Goal: Transaction & Acquisition: Purchase product/service

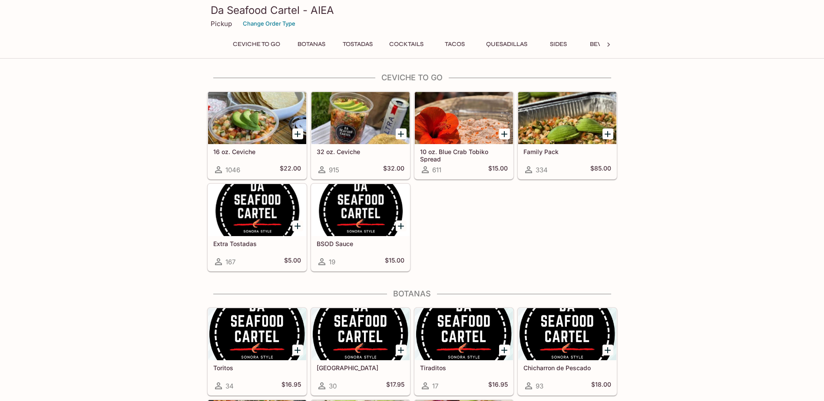
click at [255, 126] on div at bounding box center [257, 118] width 98 height 52
click at [571, 125] on div at bounding box center [567, 118] width 98 height 52
click at [308, 45] on button "Botanas" at bounding box center [311, 44] width 39 height 12
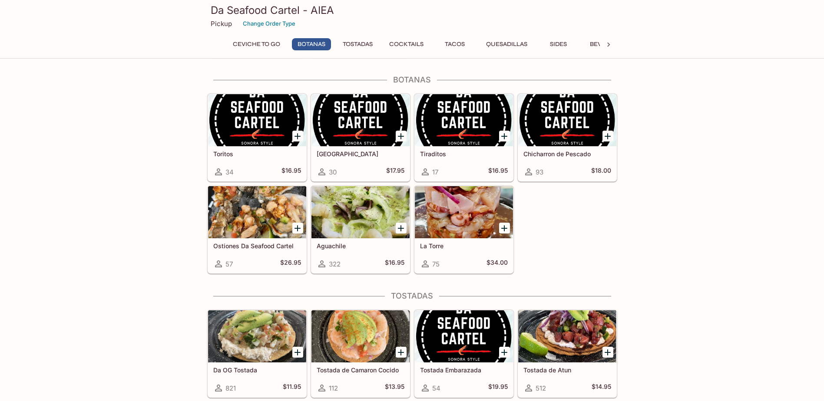
scroll to position [215, 0]
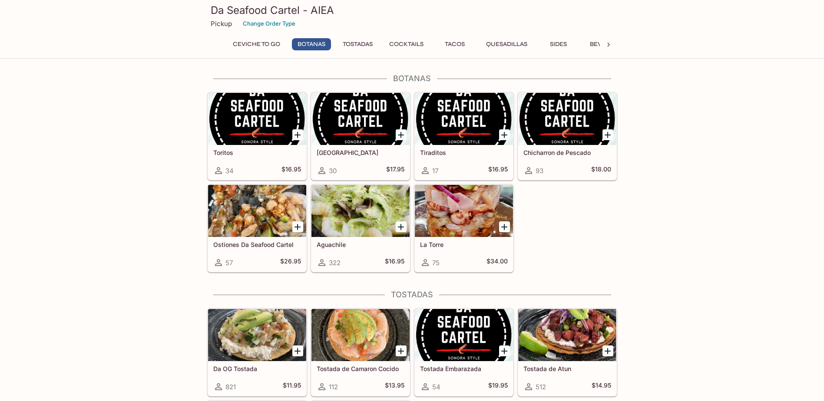
click at [358, 43] on button "Tostadas" at bounding box center [358, 44] width 40 height 12
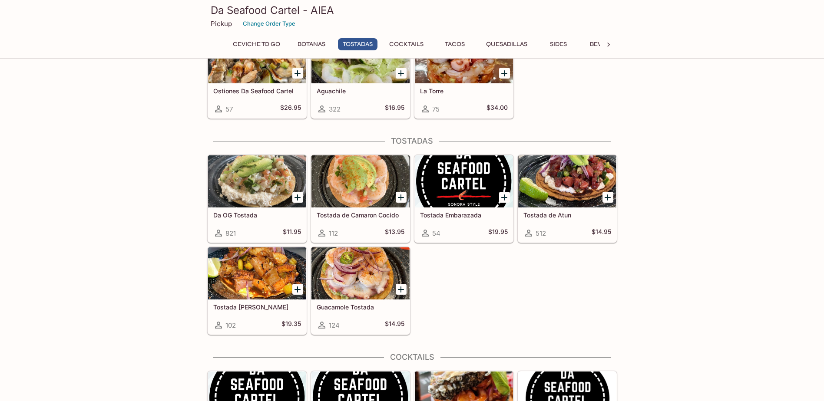
scroll to position [432, 0]
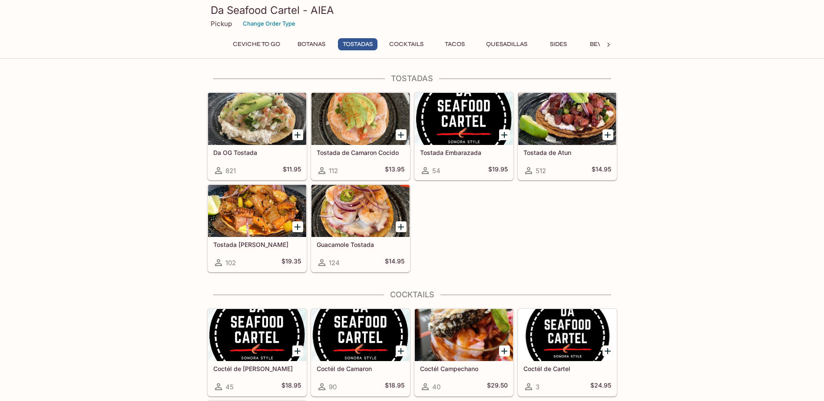
click at [409, 41] on button "Cocktails" at bounding box center [406, 44] width 44 height 12
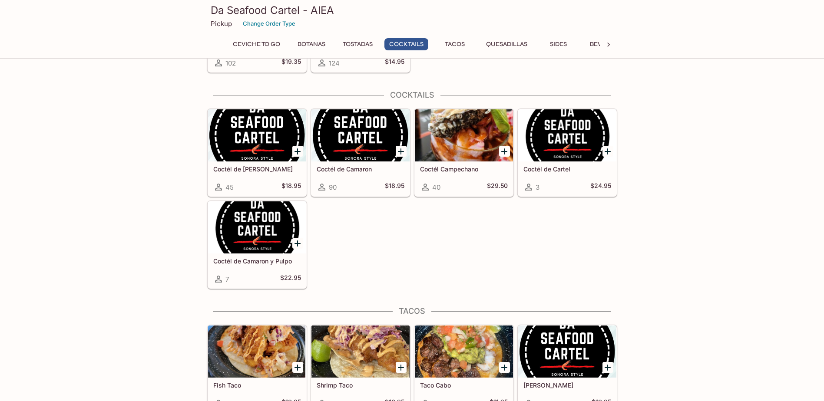
scroll to position [648, 0]
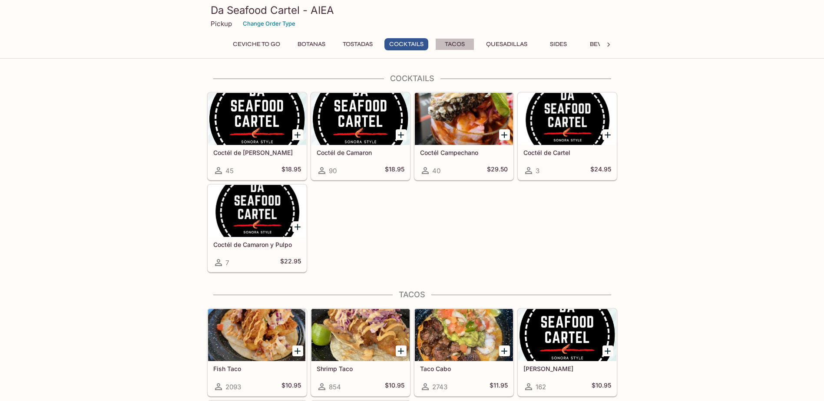
click at [463, 44] on button "Tacos" at bounding box center [454, 44] width 39 height 12
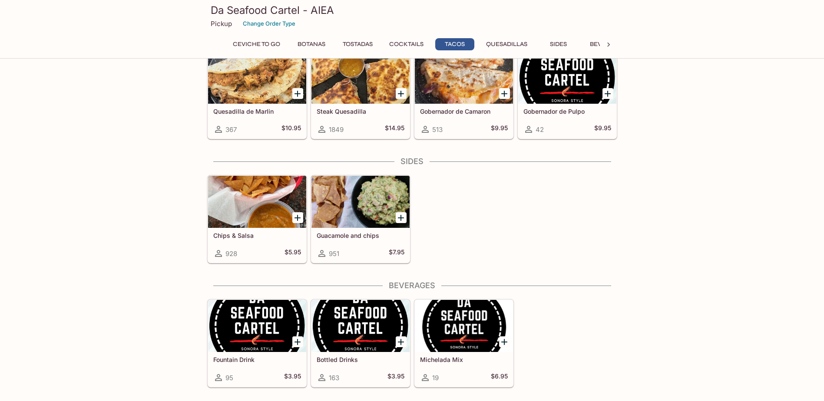
scroll to position [1125, 0]
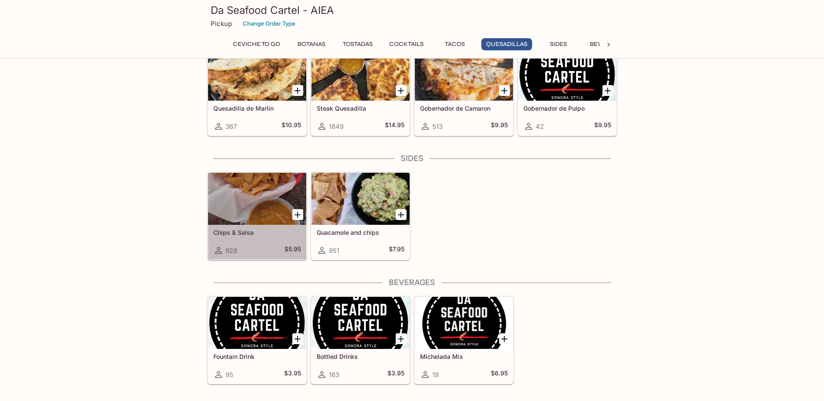
click at [263, 194] on div at bounding box center [257, 199] width 98 height 52
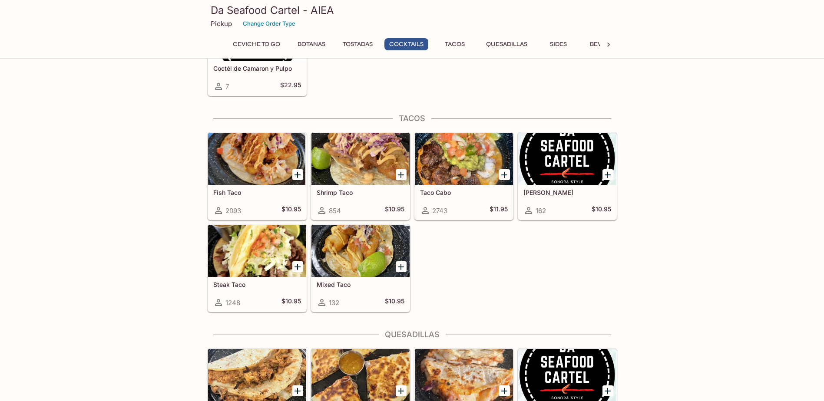
scroll to position [837, 0]
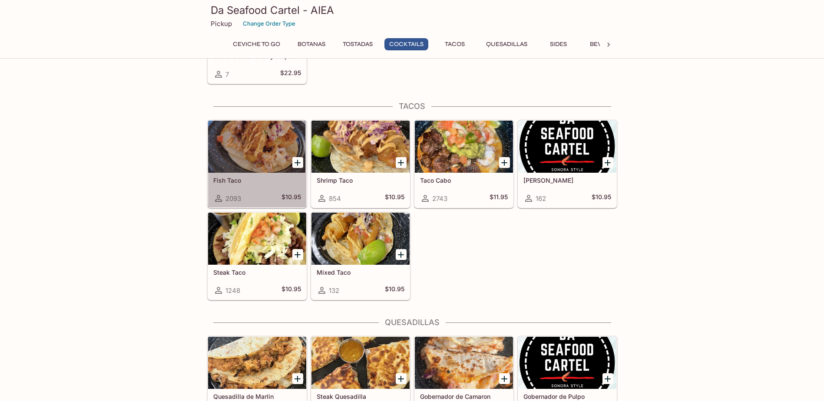
click at [268, 149] on div at bounding box center [257, 147] width 98 height 52
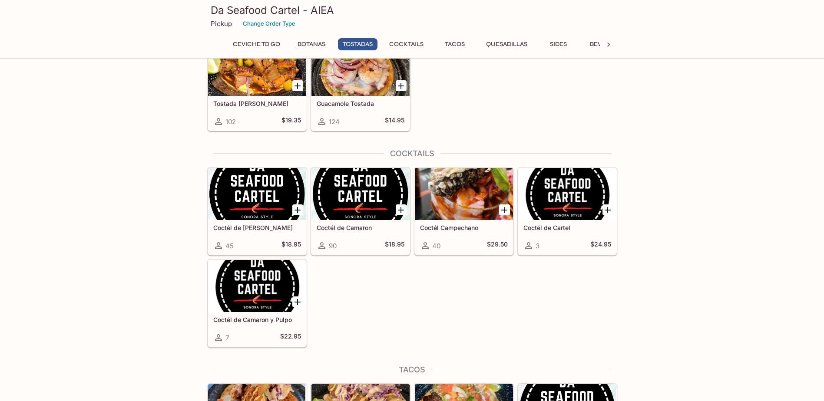
scroll to position [576, 0]
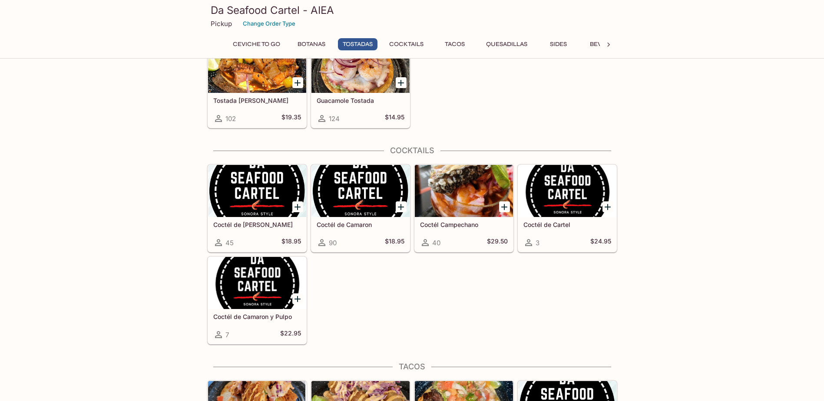
click at [467, 198] on div at bounding box center [464, 191] width 98 height 52
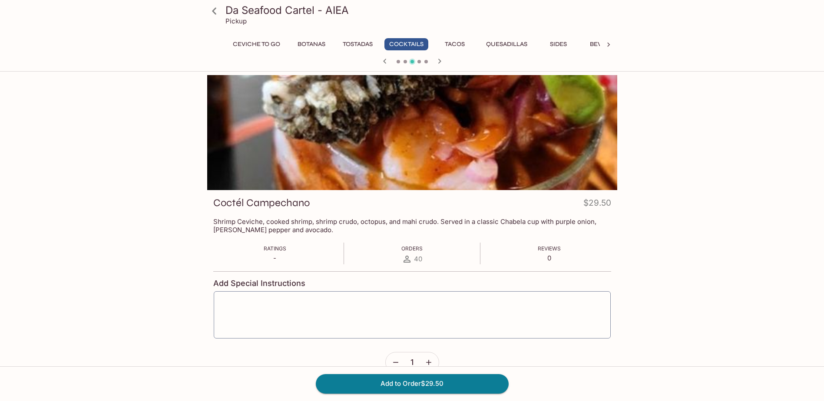
click at [439, 63] on icon "button" at bounding box center [439, 61] width 3 height 5
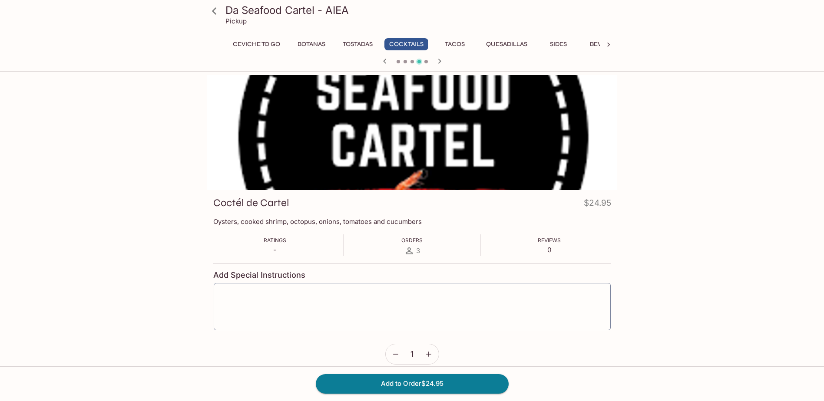
click at [386, 63] on icon "button" at bounding box center [385, 61] width 10 height 10
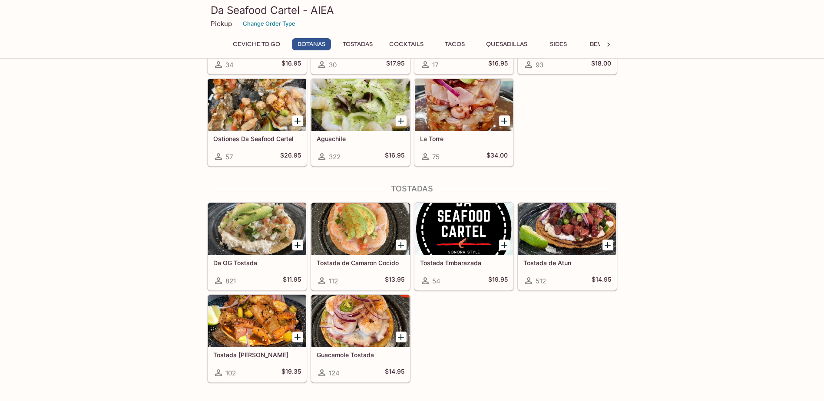
scroll to position [402, 0]
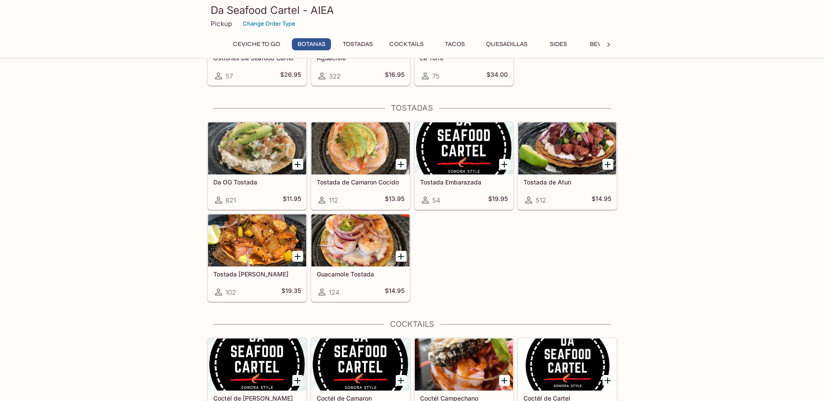
click at [576, 157] on div at bounding box center [567, 148] width 98 height 52
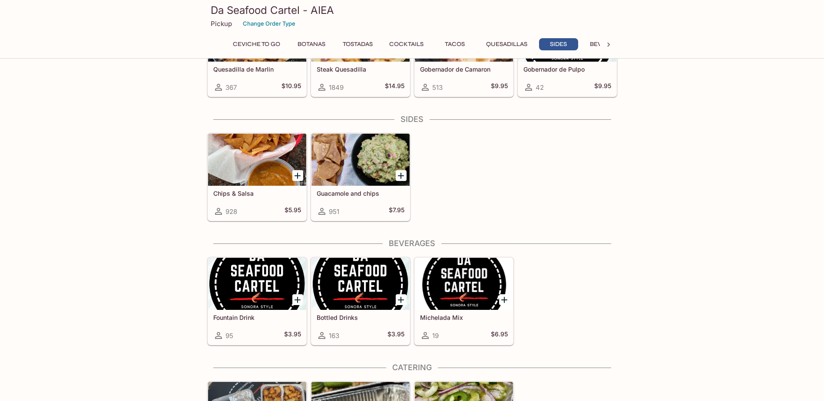
scroll to position [1233, 0]
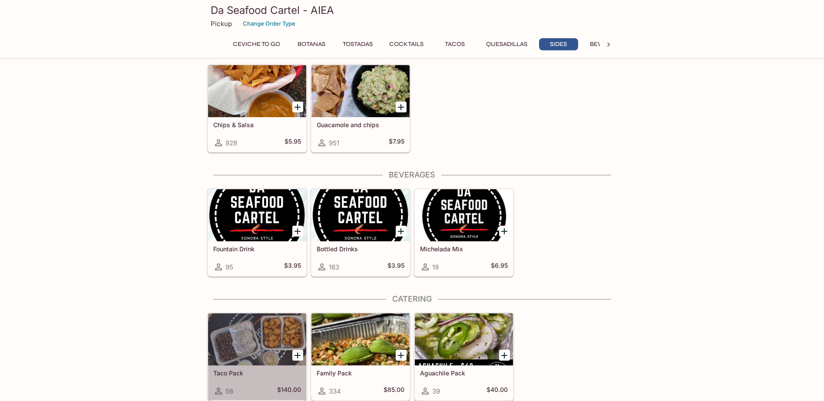
click at [255, 339] on div at bounding box center [257, 340] width 98 height 52
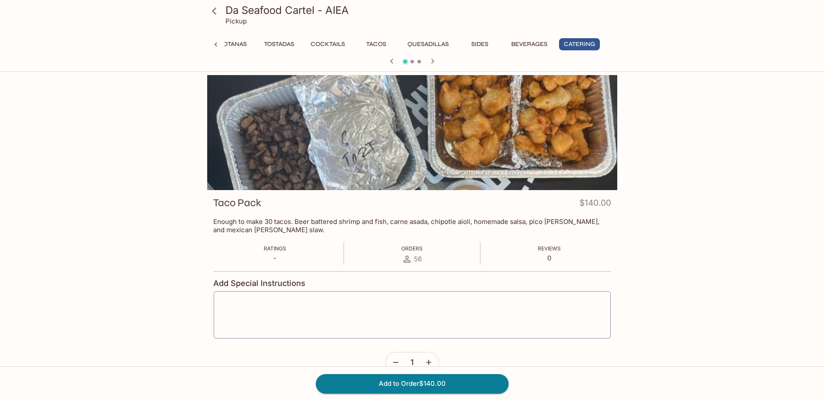
click at [400, 113] on div at bounding box center [412, 132] width 410 height 115
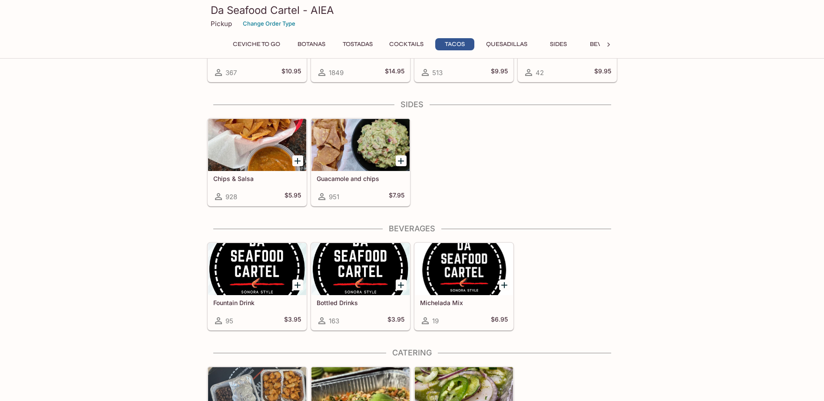
scroll to position [1233, 0]
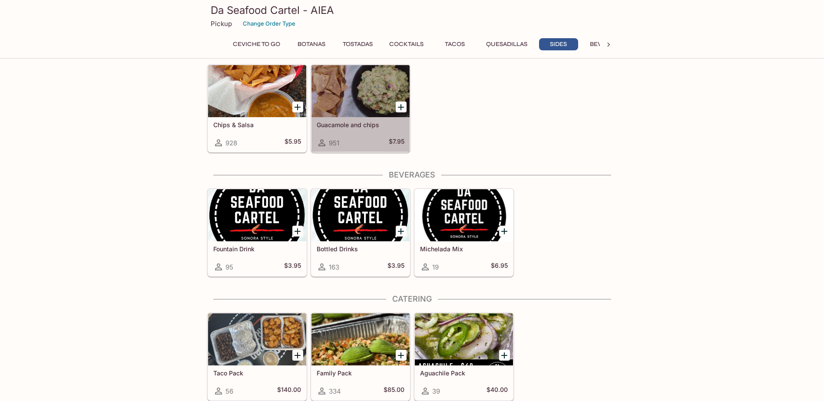
click at [361, 87] on div at bounding box center [360, 91] width 98 height 52
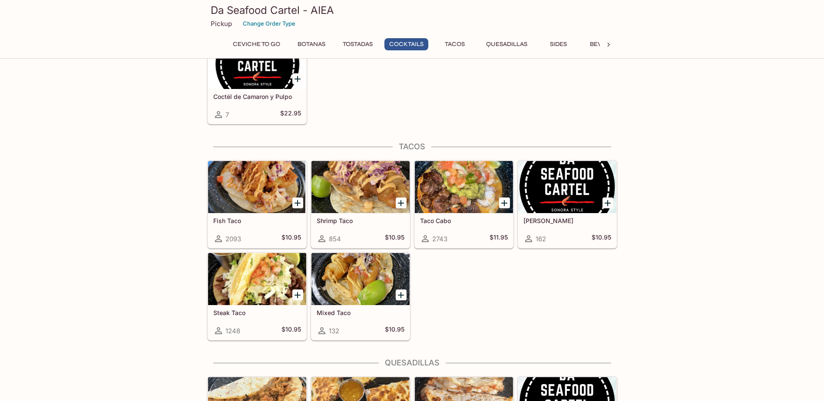
scroll to position [793, 0]
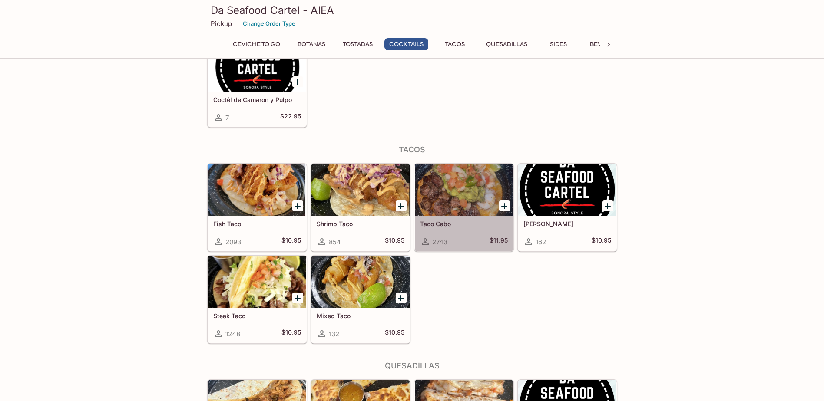
click at [456, 182] on div at bounding box center [464, 190] width 98 height 52
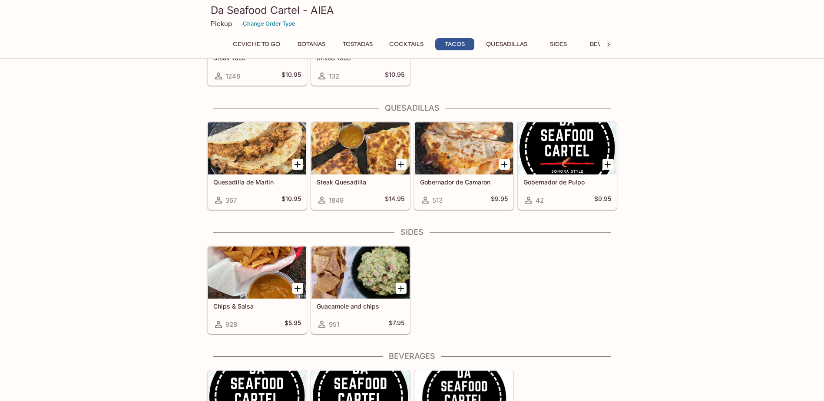
scroll to position [1054, 0]
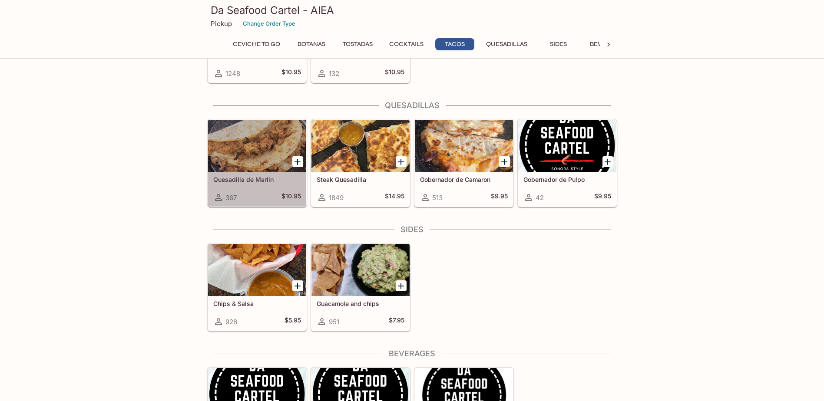
click at [252, 156] on div at bounding box center [257, 146] width 98 height 52
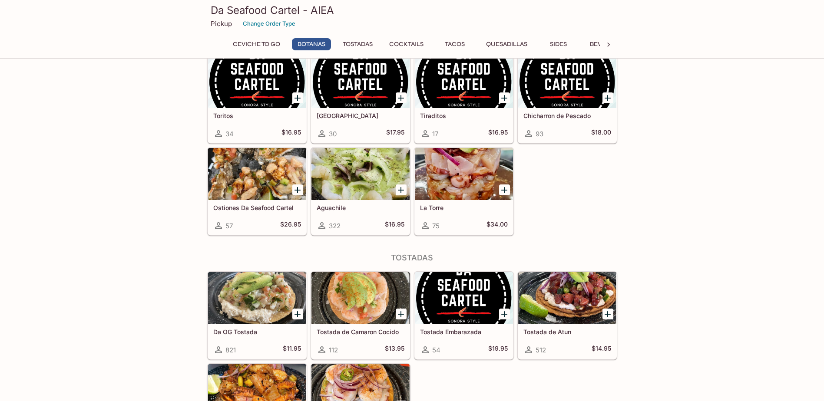
scroll to position [261, 0]
